Goal: Information Seeking & Learning: Learn about a topic

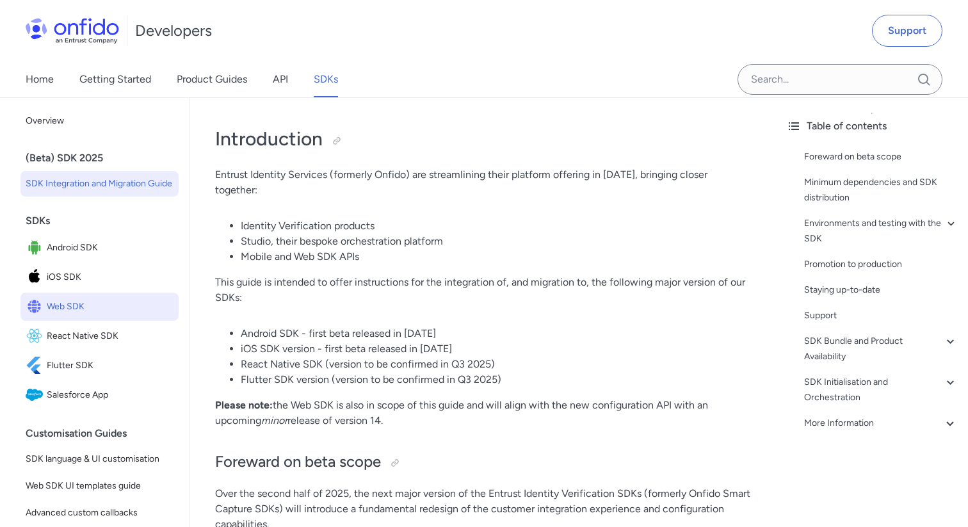
click at [93, 309] on span "Web SDK" at bounding box center [110, 307] width 127 height 18
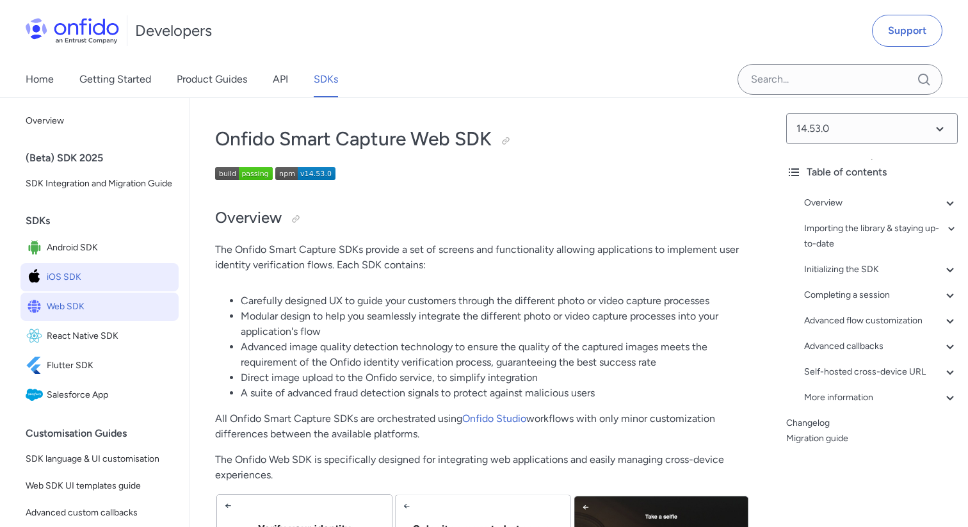
click at [81, 270] on span "iOS SDK" at bounding box center [110, 277] width 127 height 18
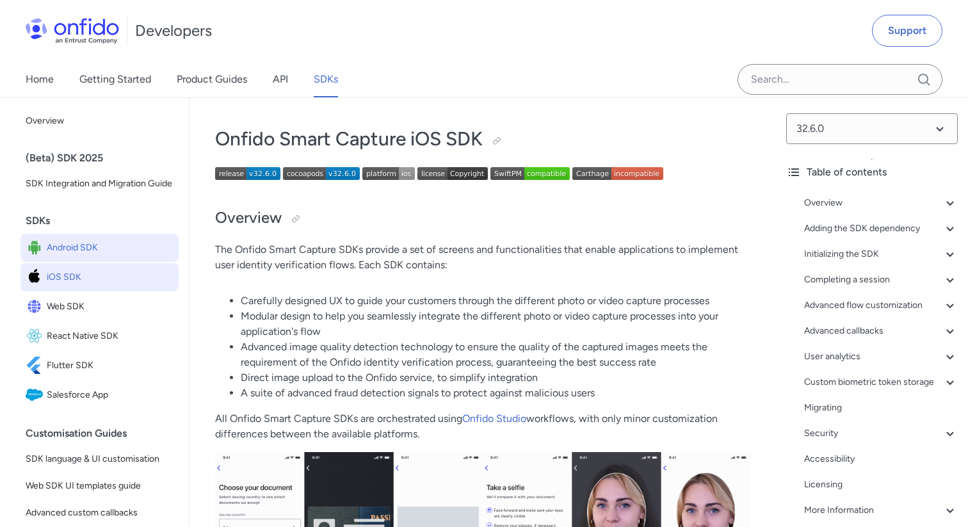
click at [90, 255] on span "Android SDK" at bounding box center [110, 248] width 127 height 18
